Goal: Task Accomplishment & Management: Manage account settings

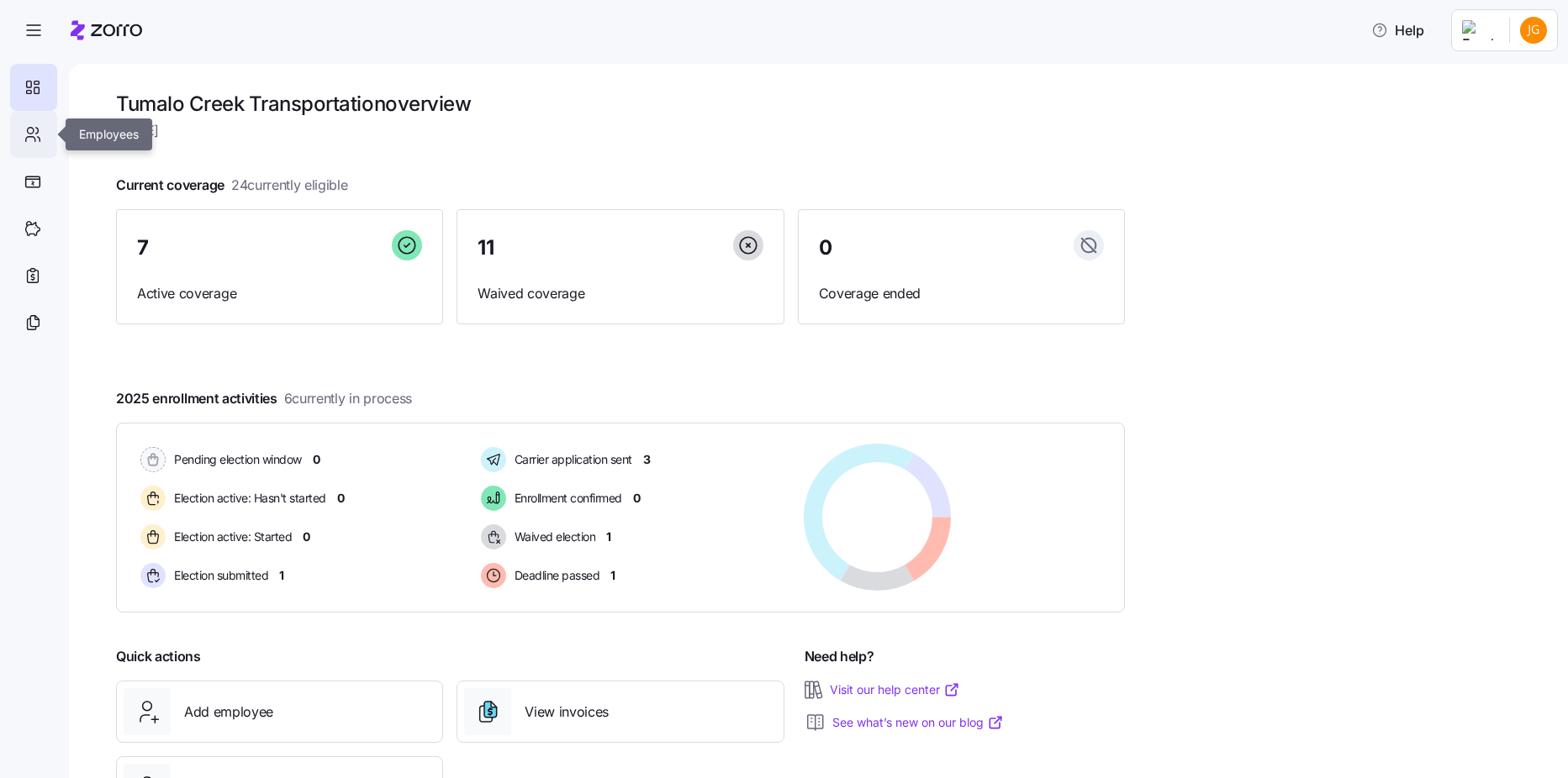
click at [40, 139] on icon at bounding box center [33, 134] width 19 height 20
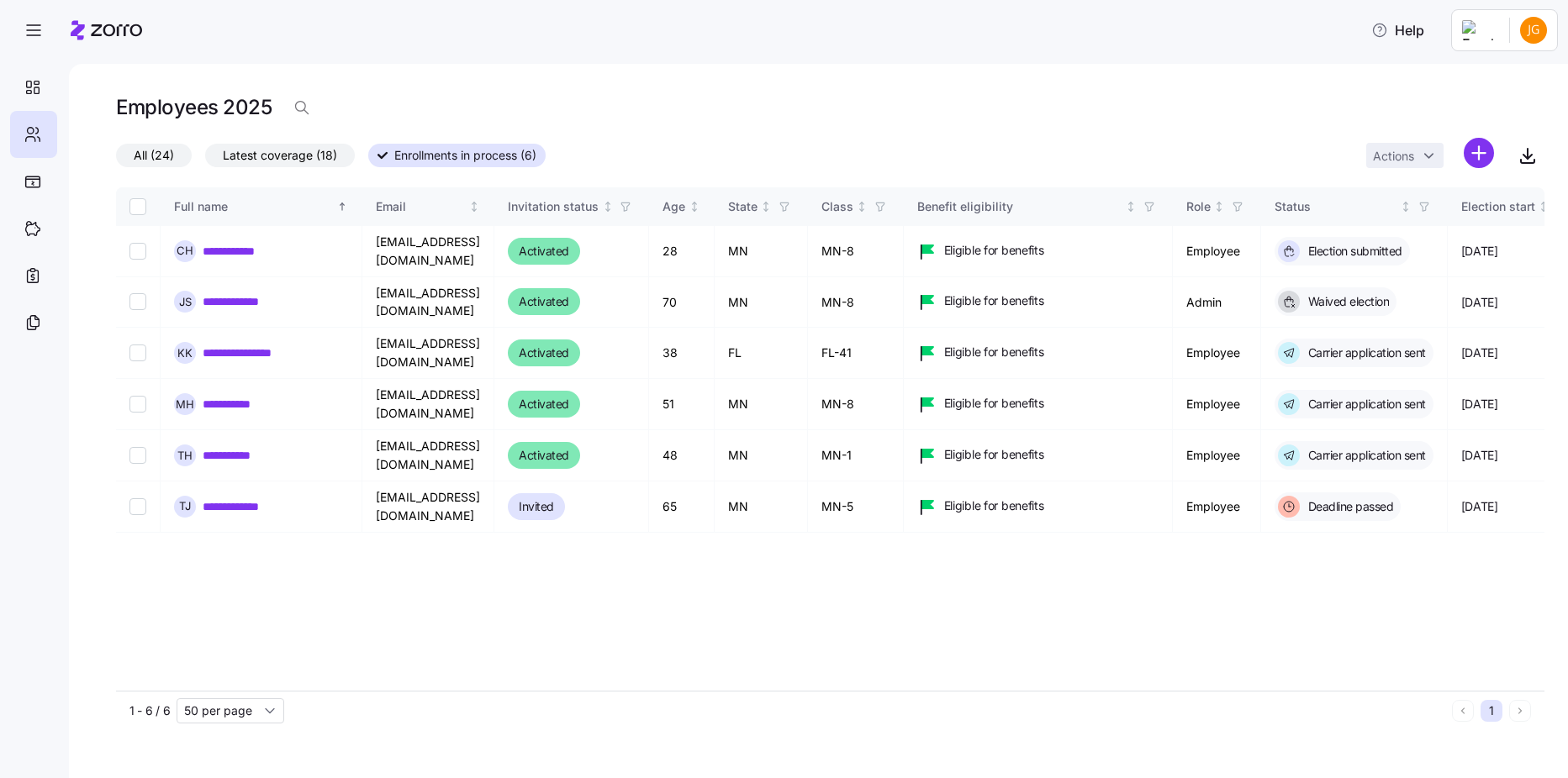
click at [259, 157] on span "Latest coverage (18)" at bounding box center [280, 155] width 114 height 22
click at [205, 160] on input "Latest coverage (18)" at bounding box center [205, 160] width 0 height 0
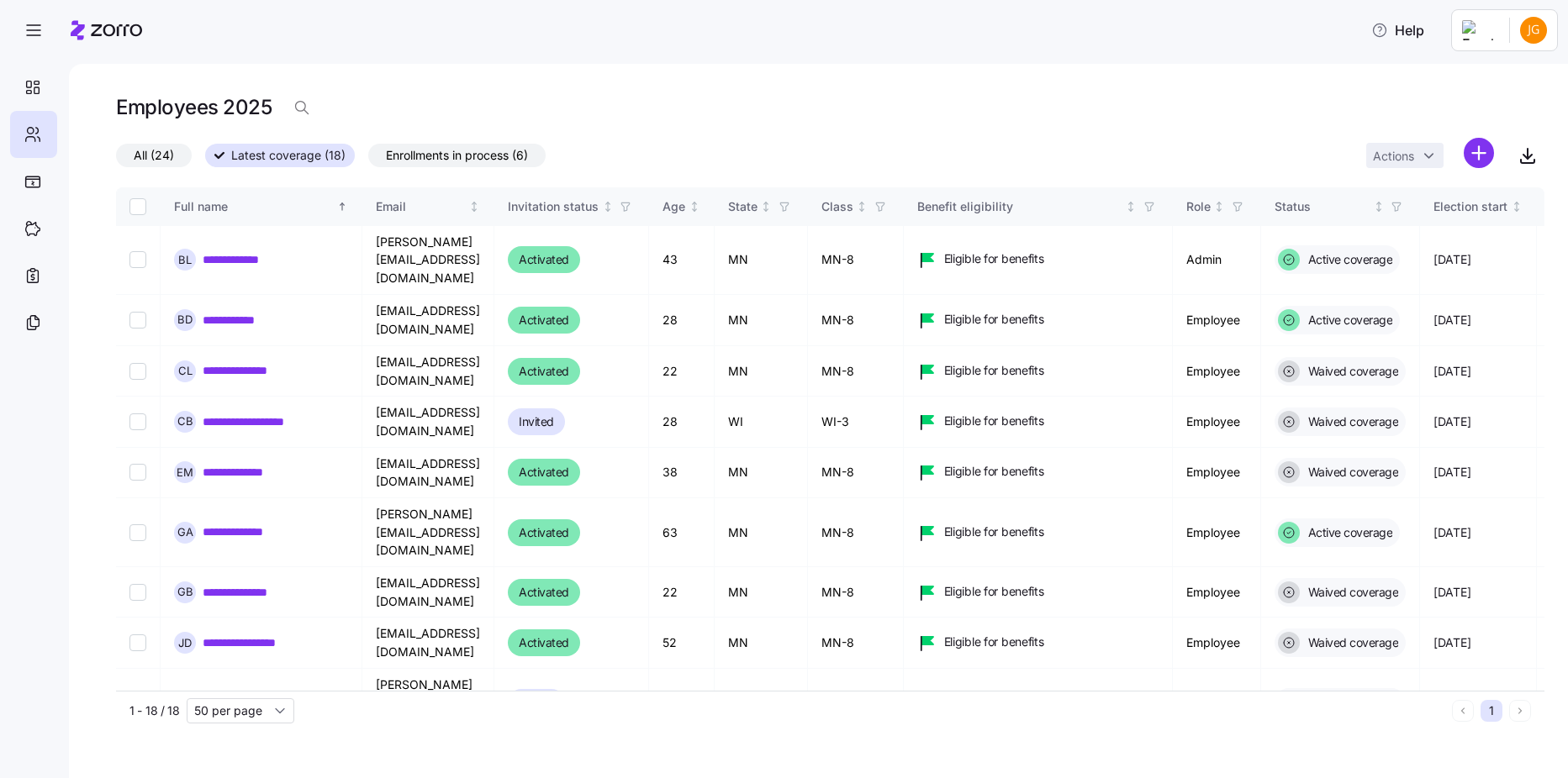
click at [167, 156] on span "All (24)" at bounding box center [154, 155] width 41 height 22
click at [116, 160] on input "All (24)" at bounding box center [116, 160] width 0 height 0
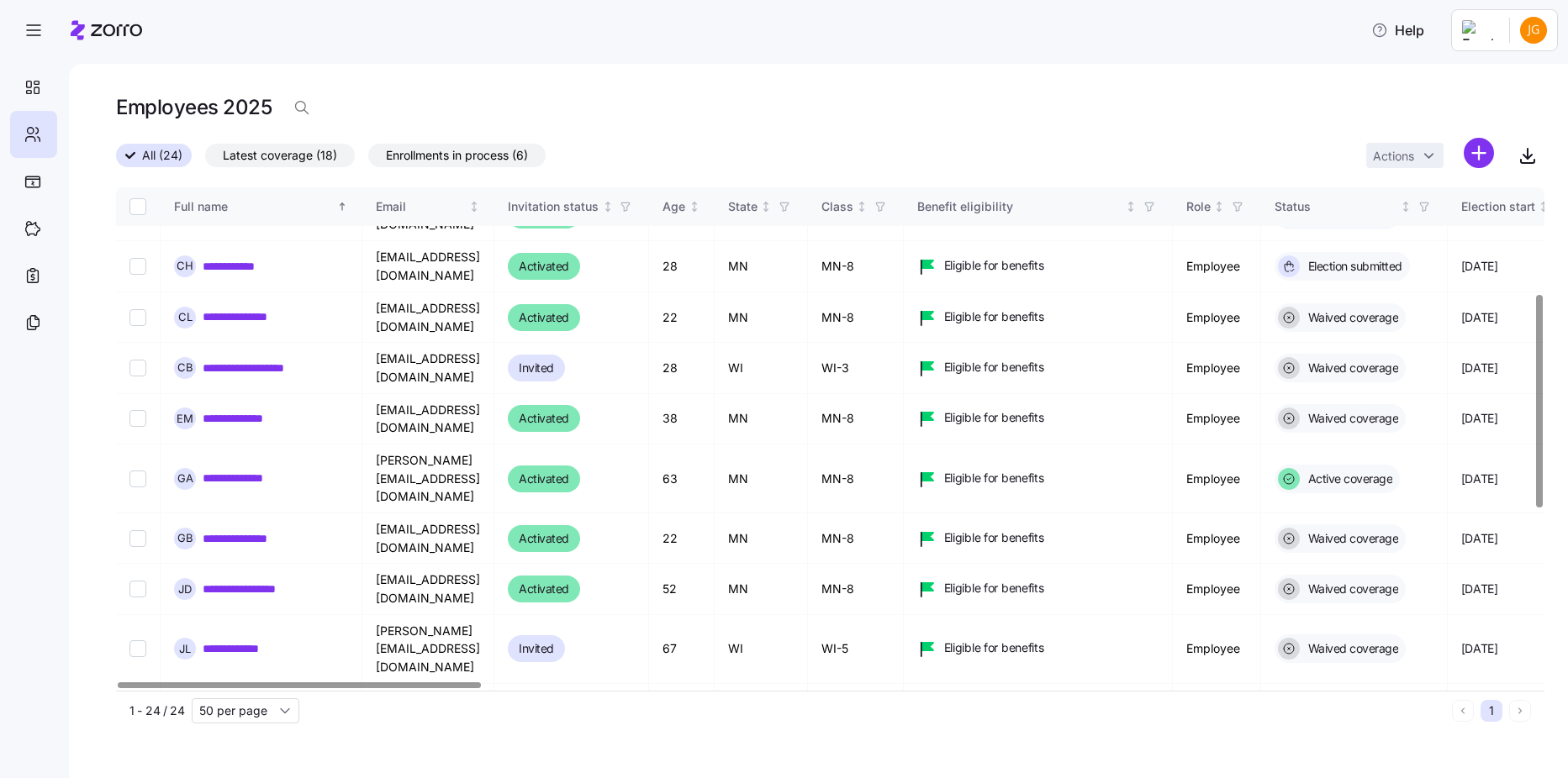
scroll to position [253, 0]
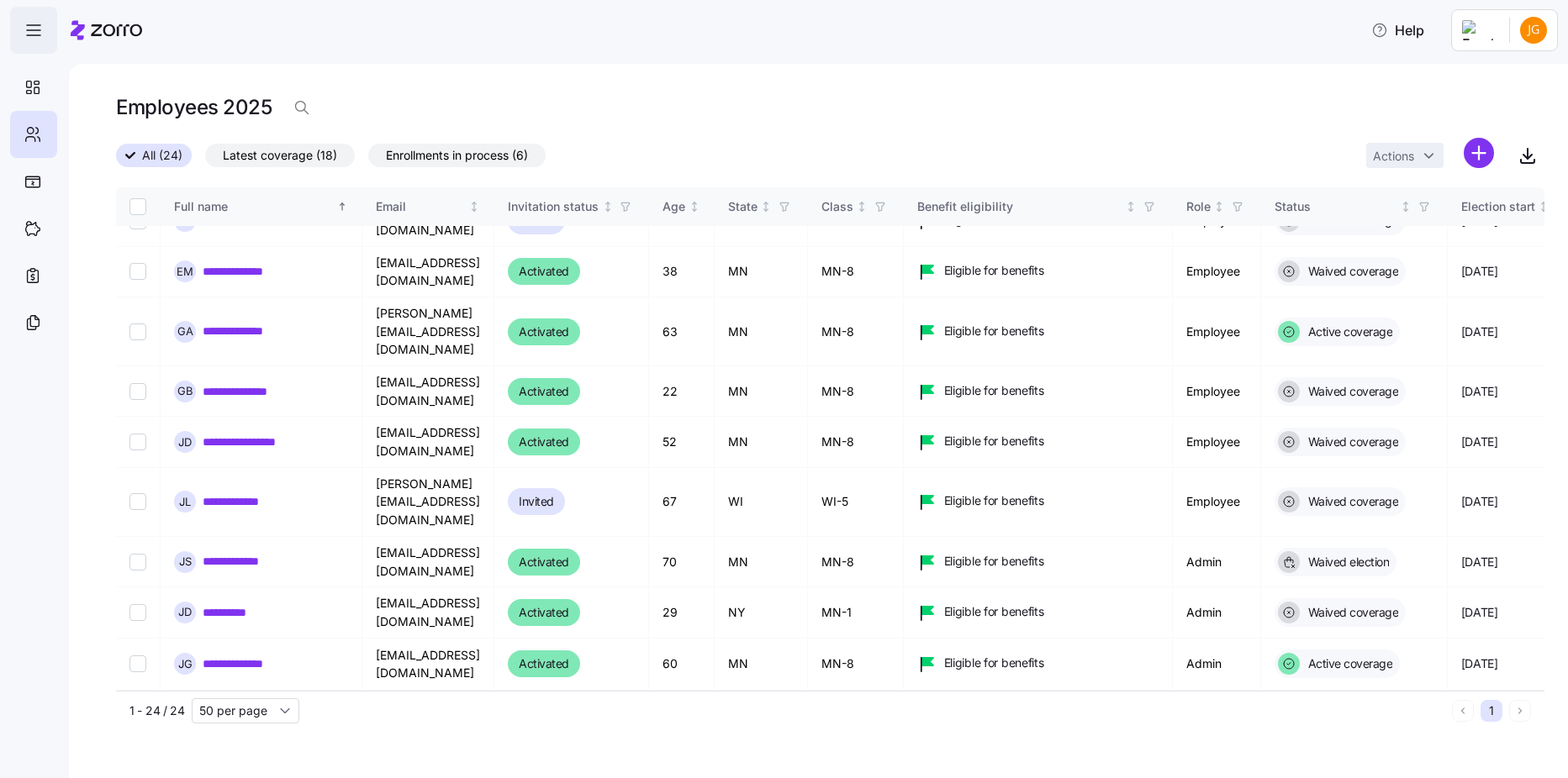
click at [20, 36] on span "button" at bounding box center [34, 30] width 46 height 46
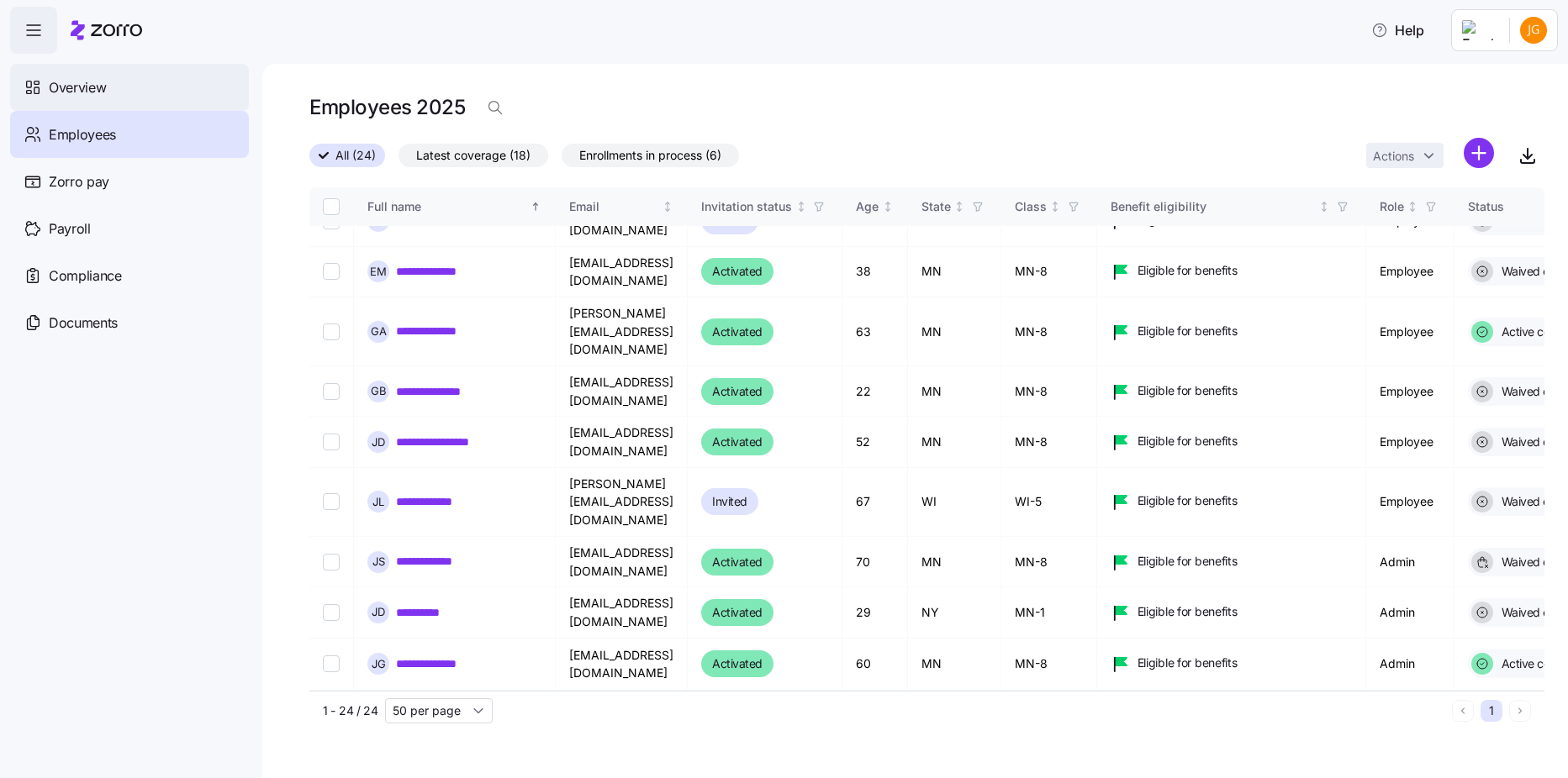
click at [52, 88] on span "Overview" at bounding box center [78, 88] width 57 height 21
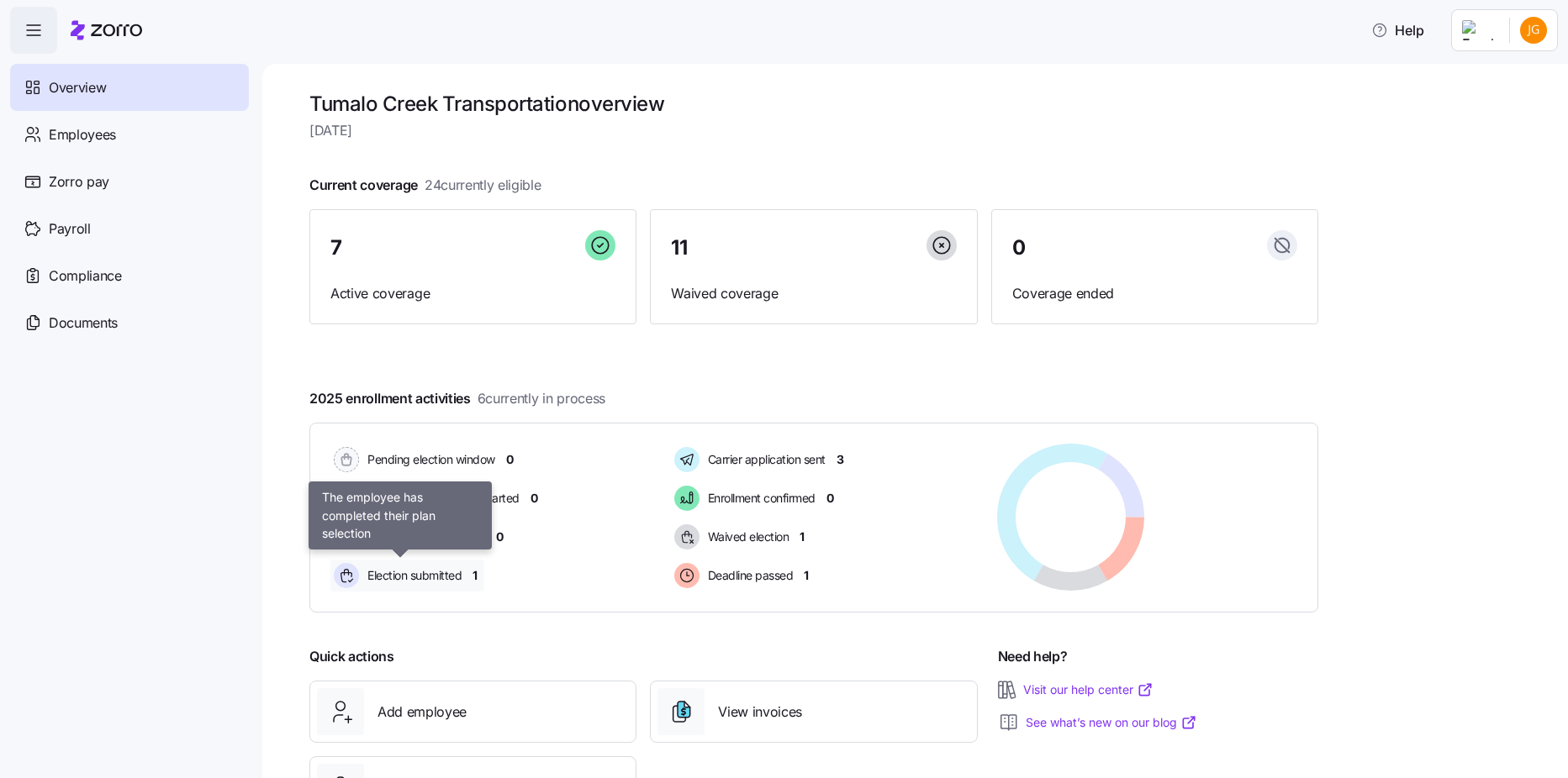
click at [385, 585] on span "Election submitted" at bounding box center [411, 576] width 99 height 20
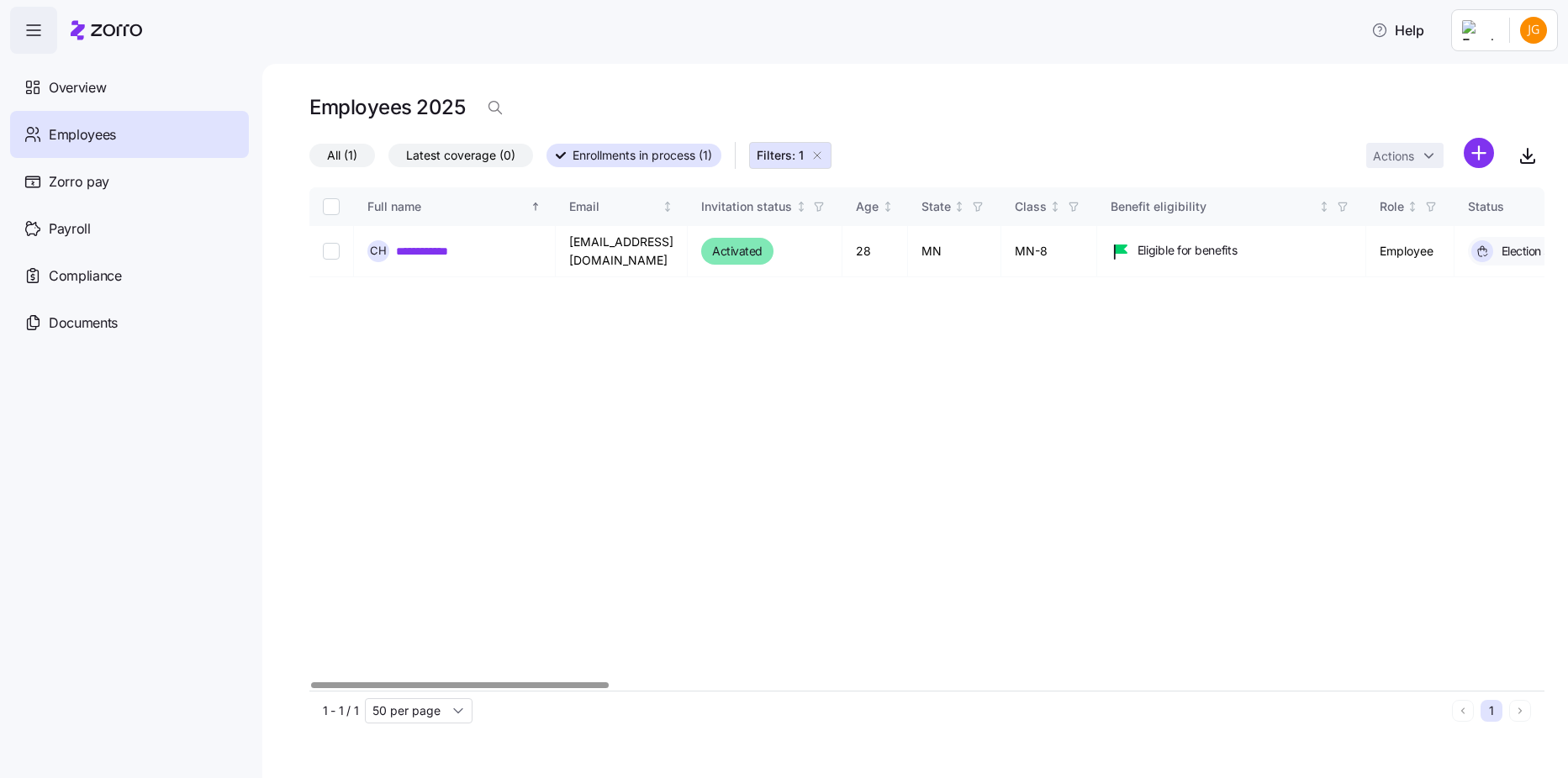
click at [780, 150] on span "Filters: 1" at bounding box center [781, 155] width 47 height 17
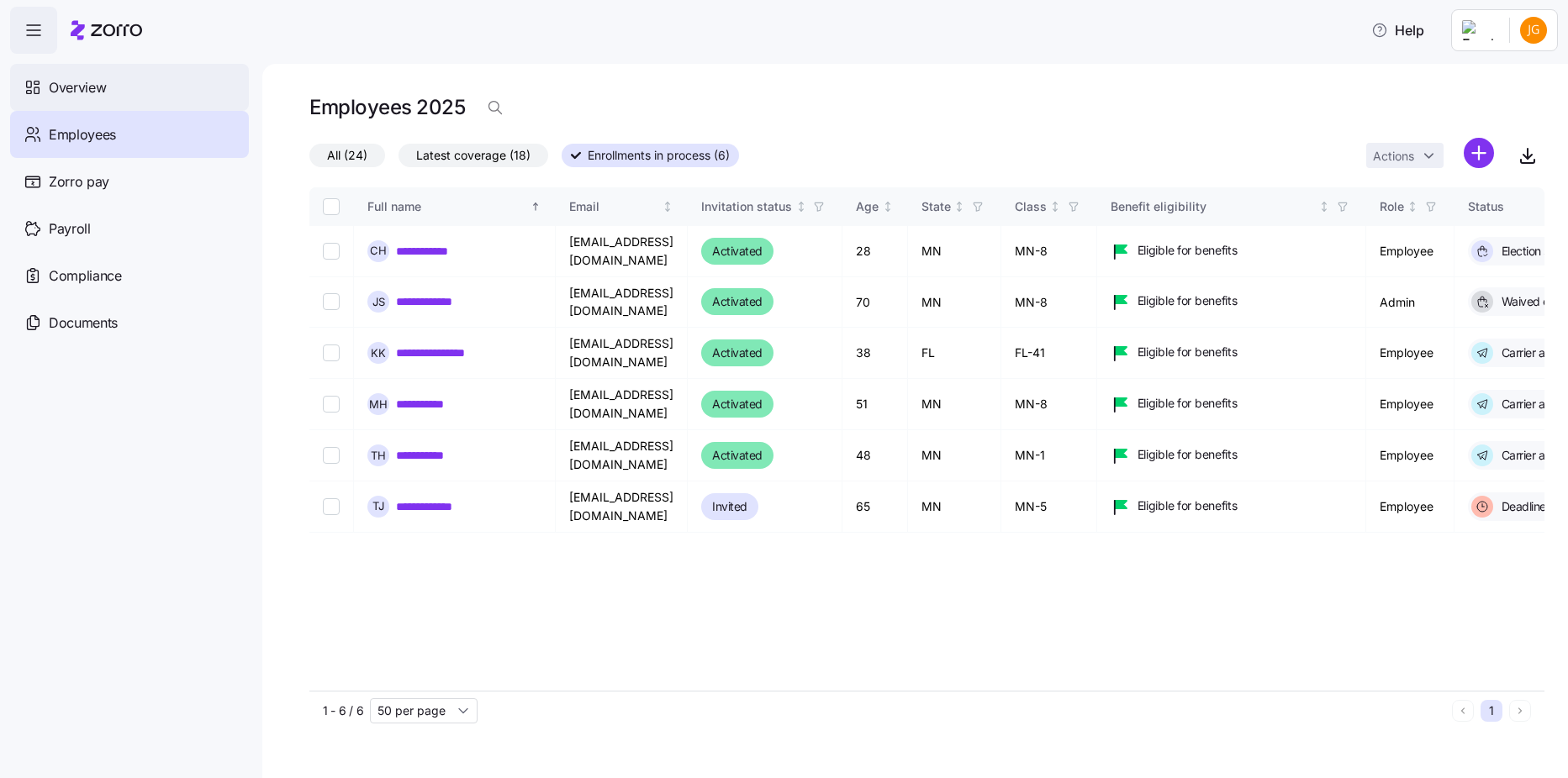
click at [90, 91] on span "Overview" at bounding box center [78, 88] width 57 height 21
